Goal: Task Accomplishment & Management: Use online tool/utility

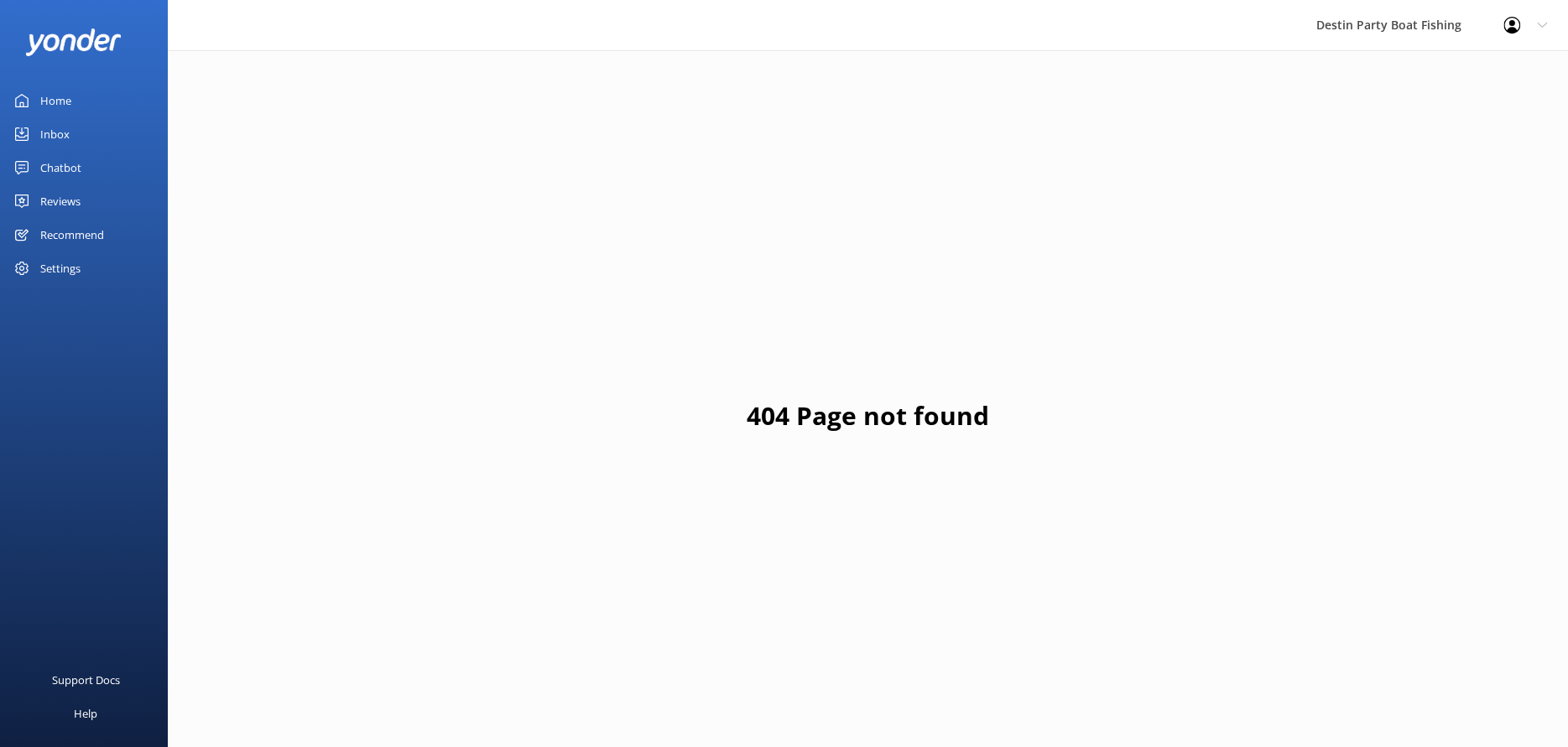
click at [45, 98] on div "Home" at bounding box center [56, 101] width 31 height 34
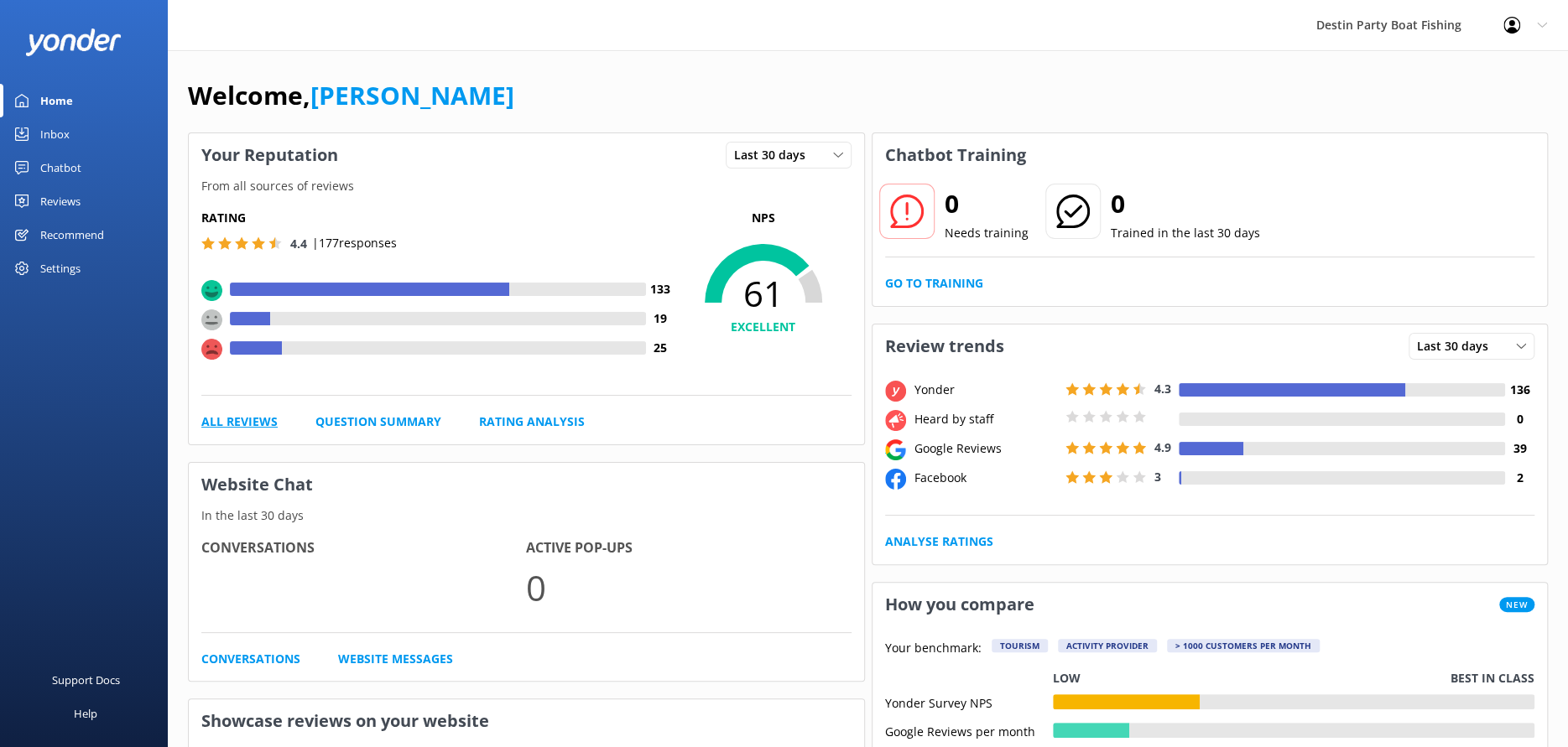
click at [219, 424] on link "All Reviews" at bounding box center [239, 422] width 77 height 19
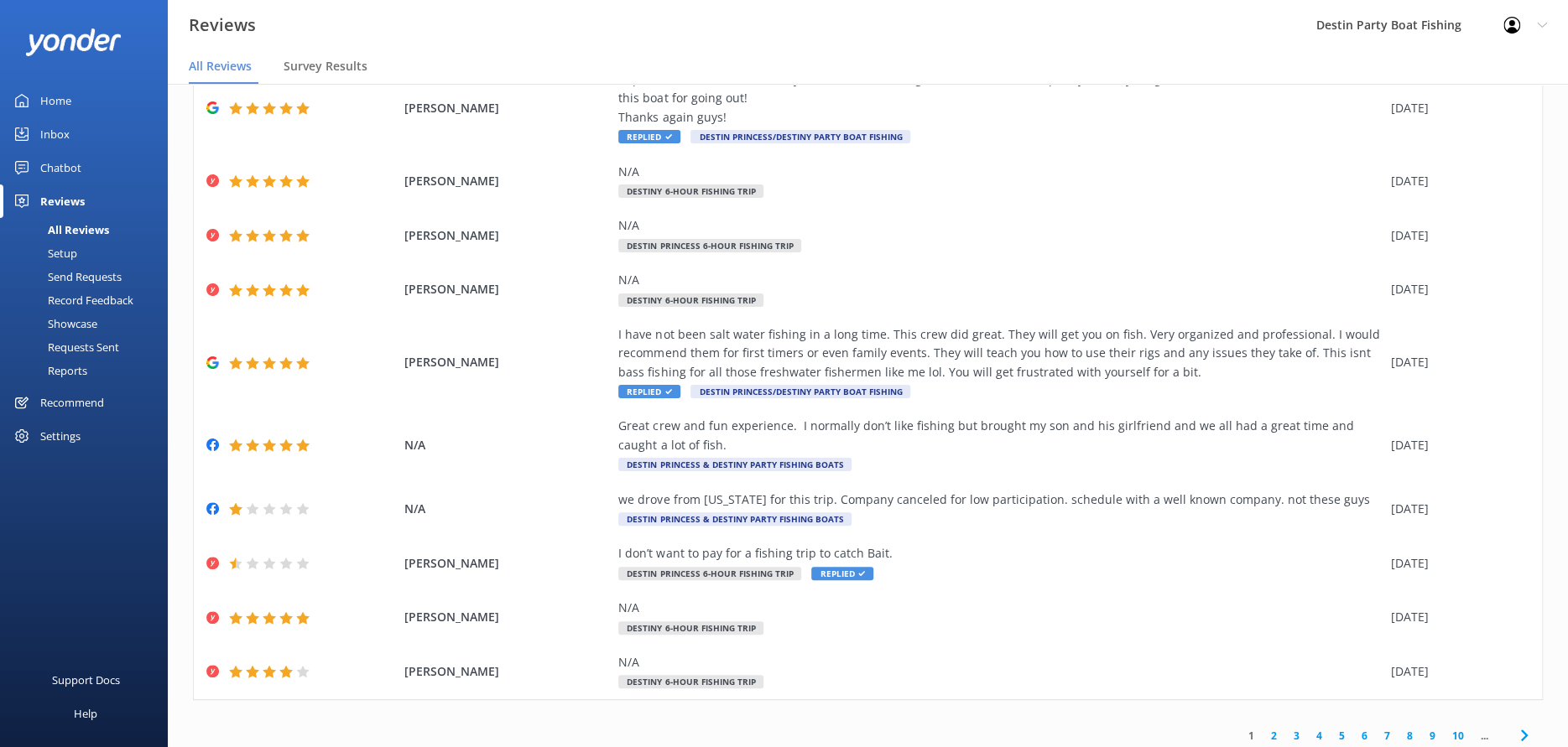
scroll to position [130, 0]
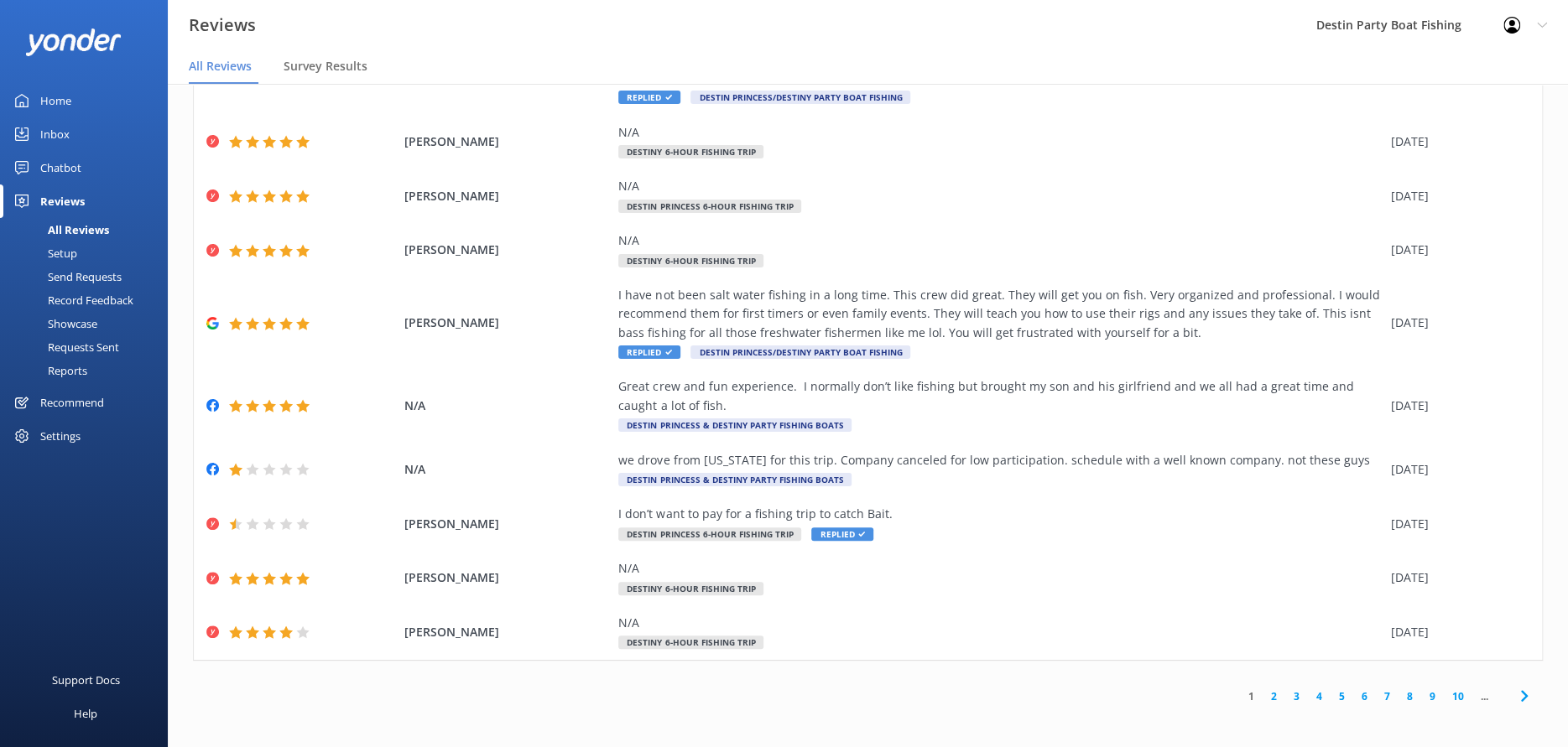
drag, startPoint x: 1259, startPoint y: 691, endPoint x: 1211, endPoint y: 675, distance: 50.6
click at [1263, 691] on link "2" at bounding box center [1274, 696] width 23 height 16
